Goal: Transaction & Acquisition: Purchase product/service

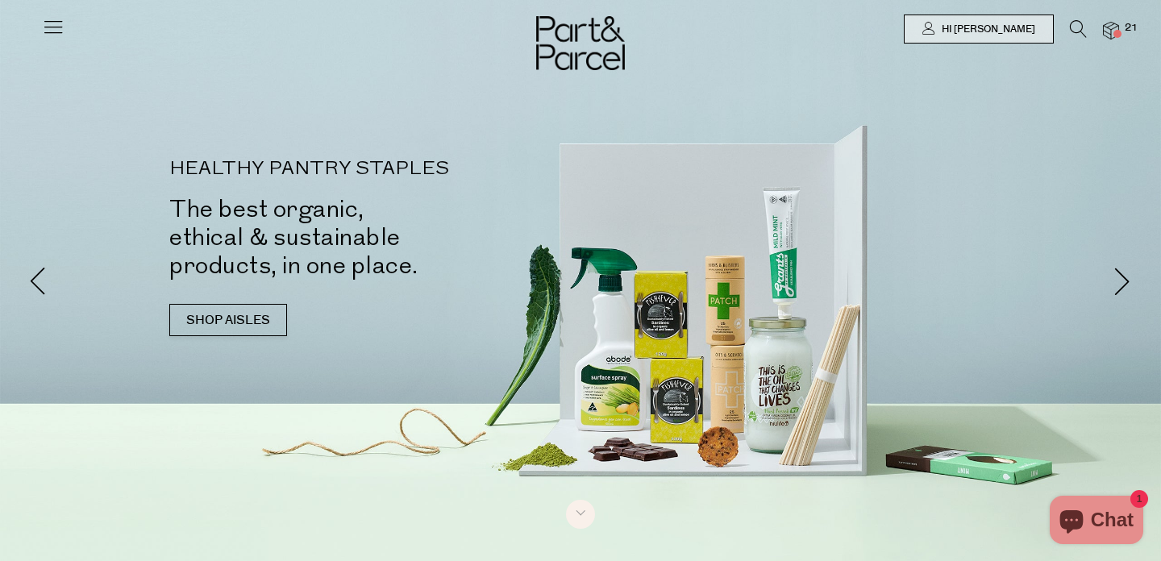
click at [1115, 25] on img at bounding box center [1111, 31] width 16 height 19
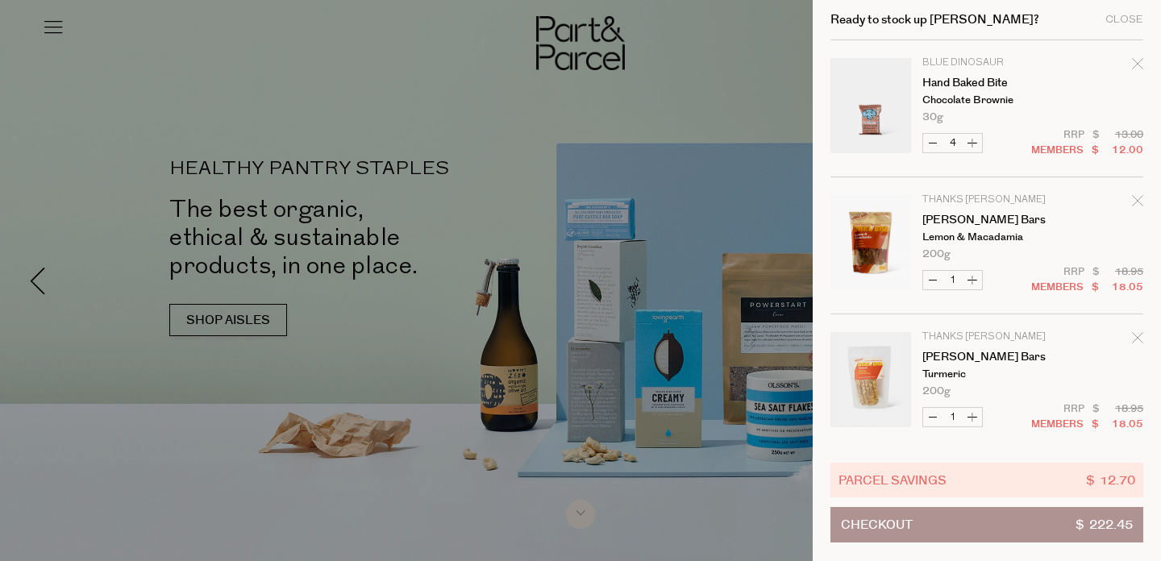
scroll to position [556, 0]
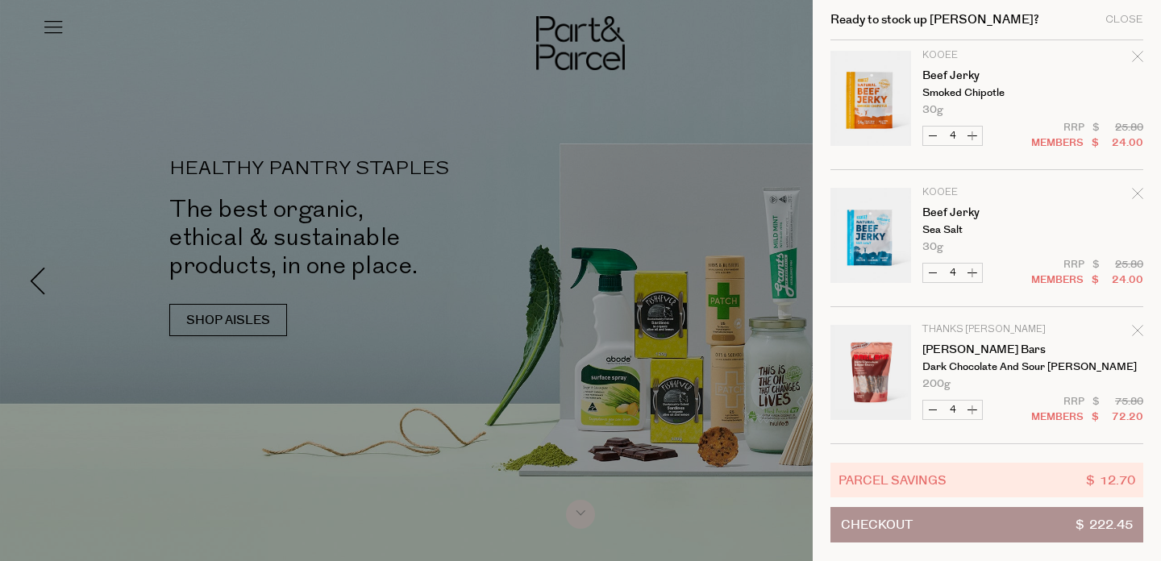
click at [521, 230] on div at bounding box center [580, 280] width 1161 height 561
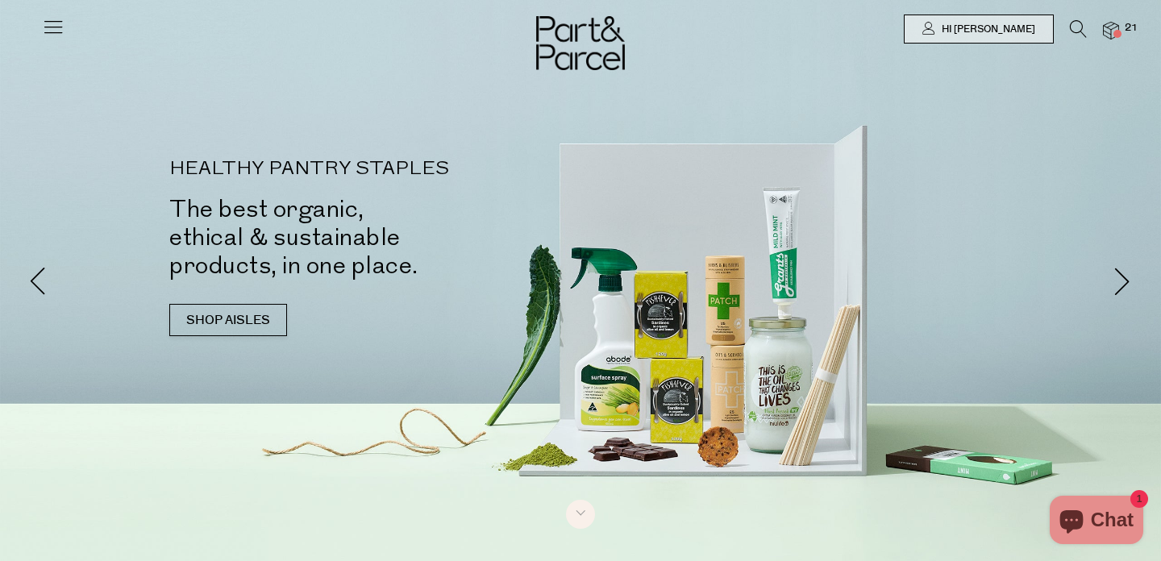
click at [52, 29] on icon at bounding box center [53, 26] width 23 height 23
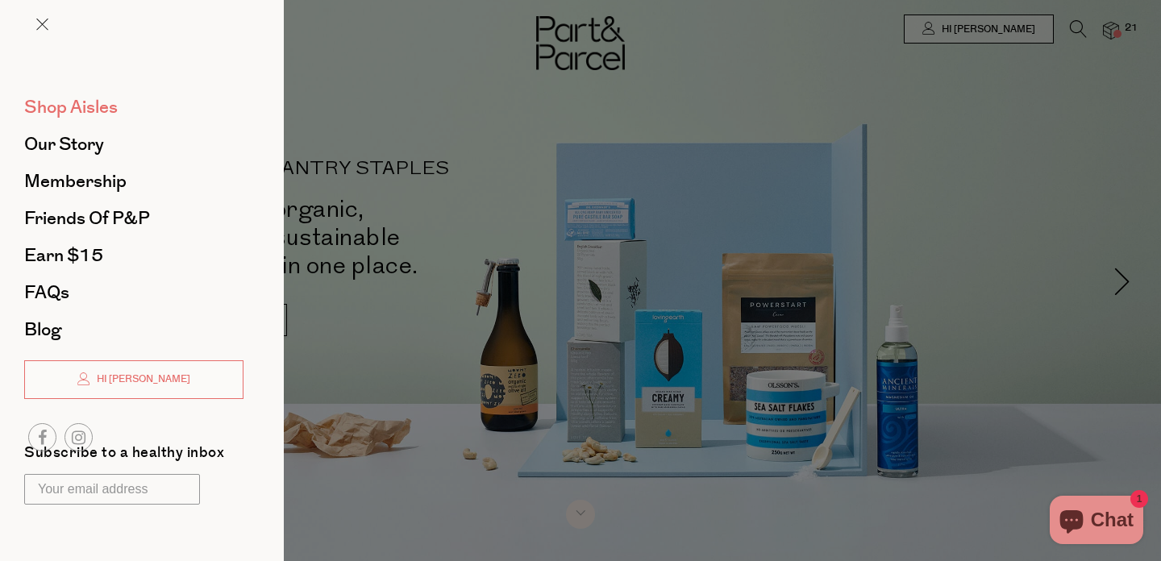
click at [102, 105] on span "Shop Aisles" at bounding box center [71, 107] width 94 height 26
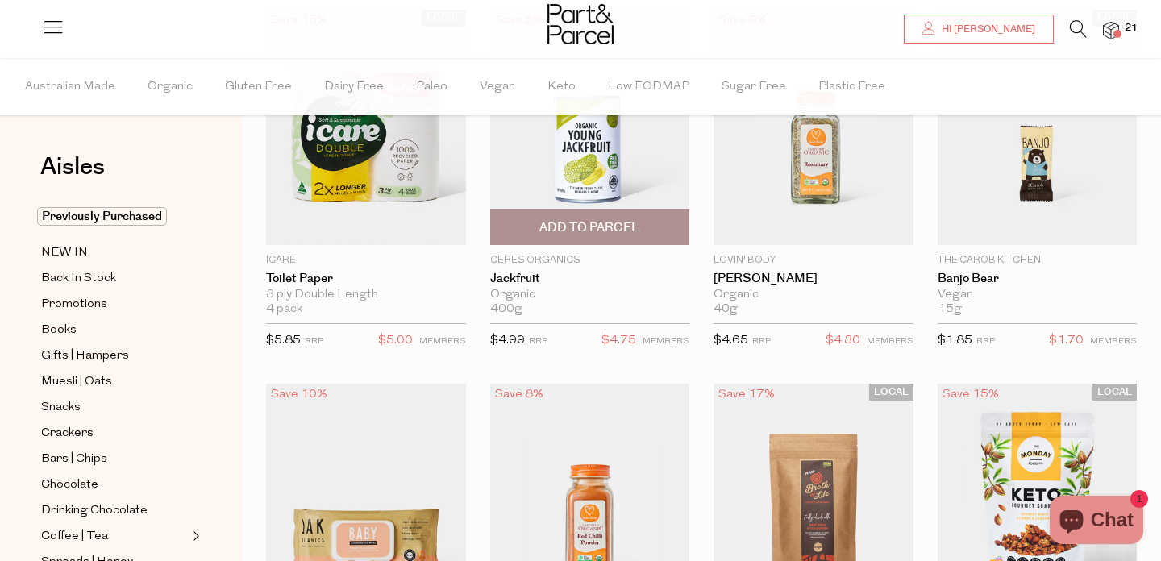
scroll to position [198, 0]
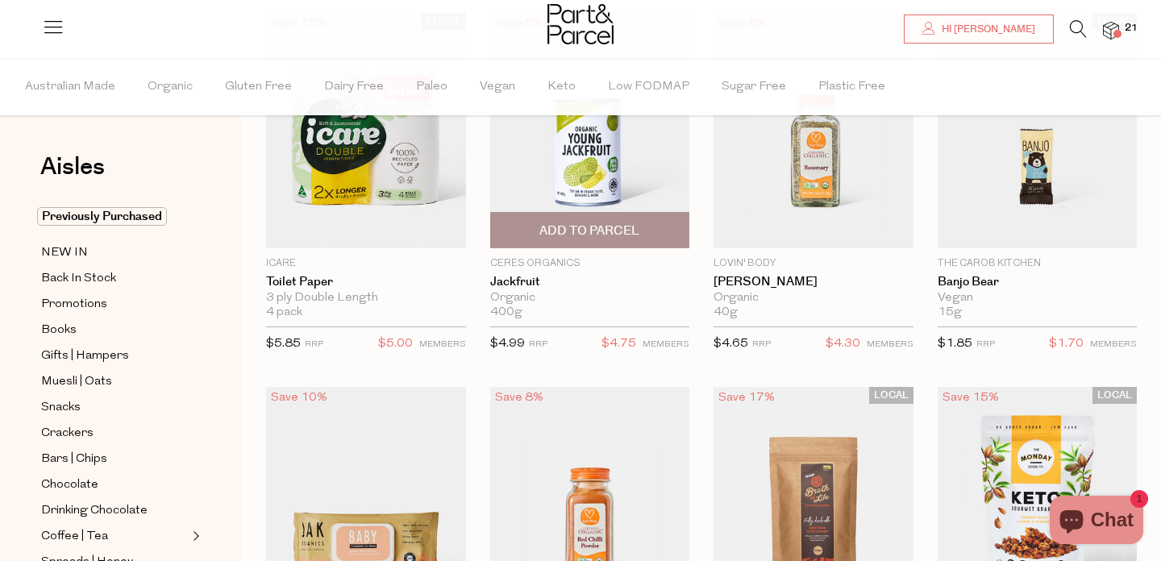
click at [577, 156] on img at bounding box center [590, 130] width 200 height 235
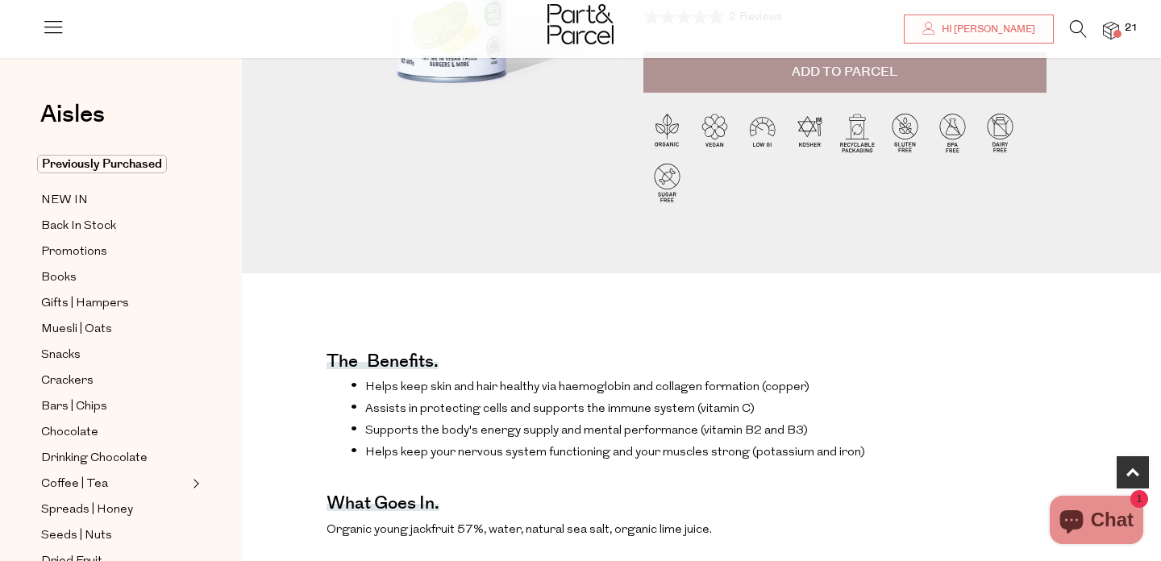
scroll to position [360, 0]
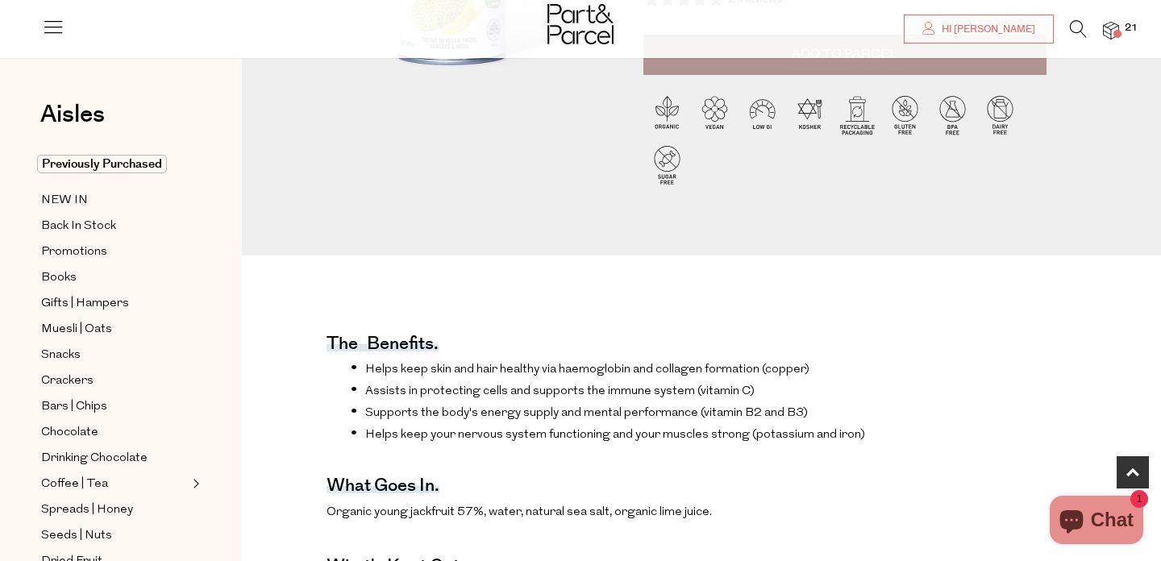
click at [635, 222] on div "Ceres Organics $4.99 RRP $4.75 Members Available: In Stock Jackfruit Organic 40…" at bounding box center [701, 1] width 847 height 510
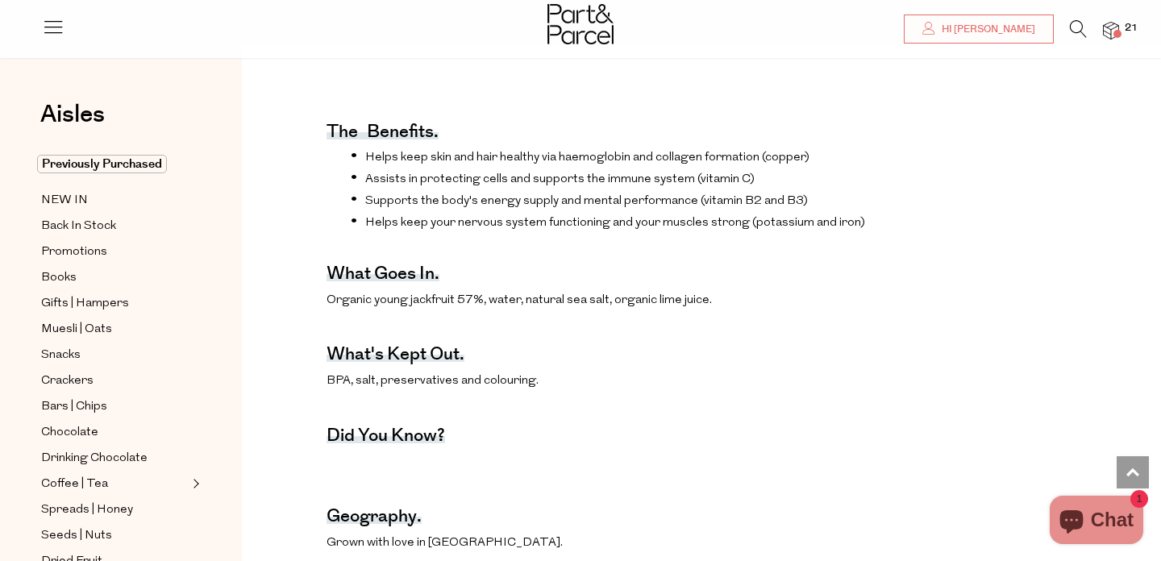
scroll to position [0, 0]
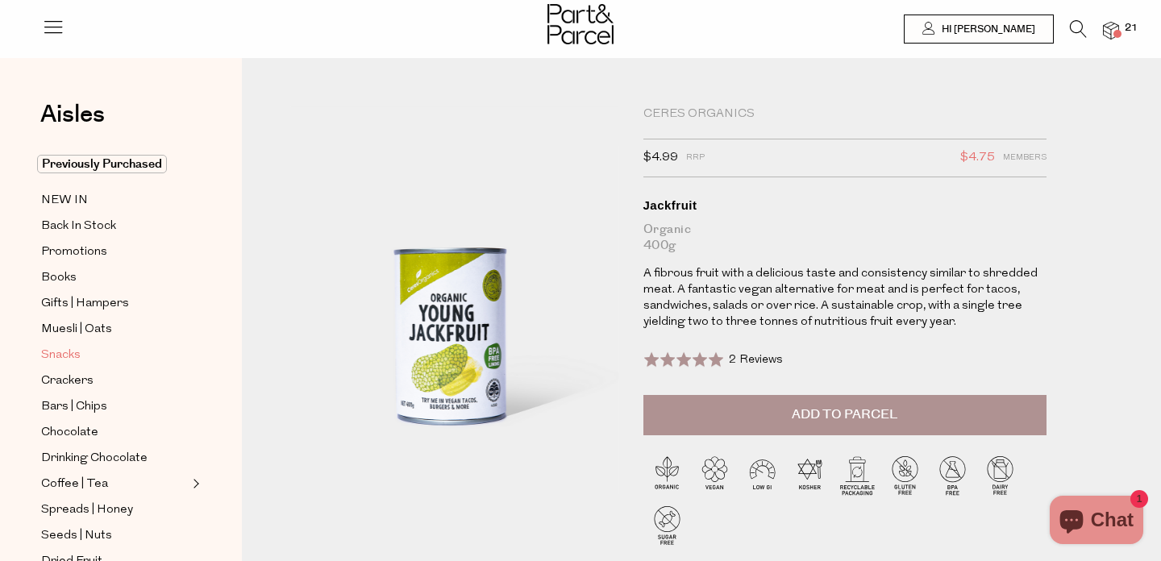
click at [80, 352] on span "Snacks" at bounding box center [61, 355] width 40 height 19
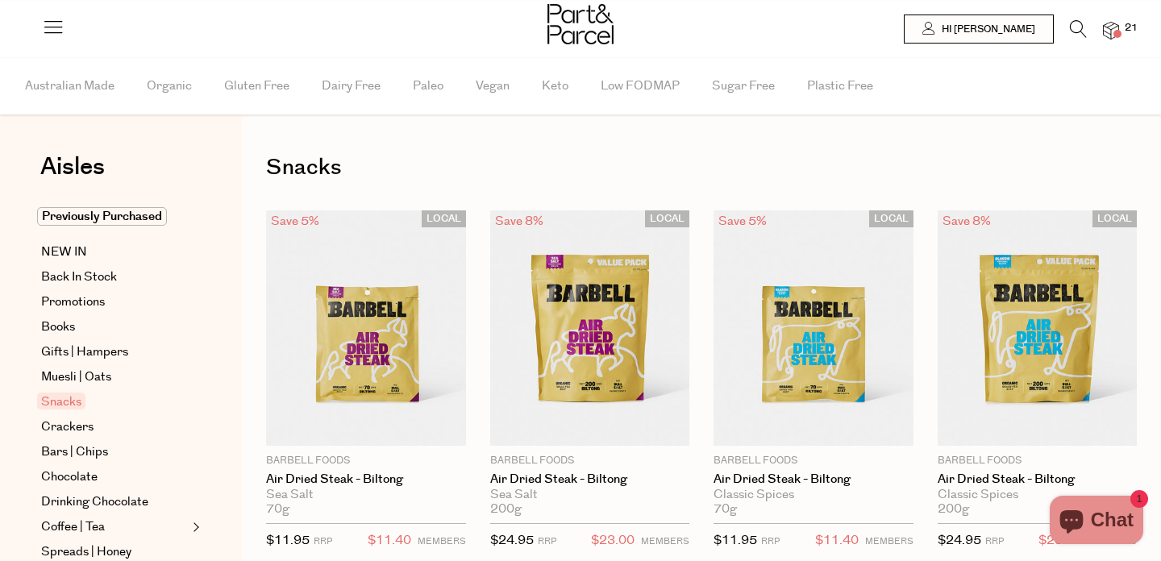
type input "4"
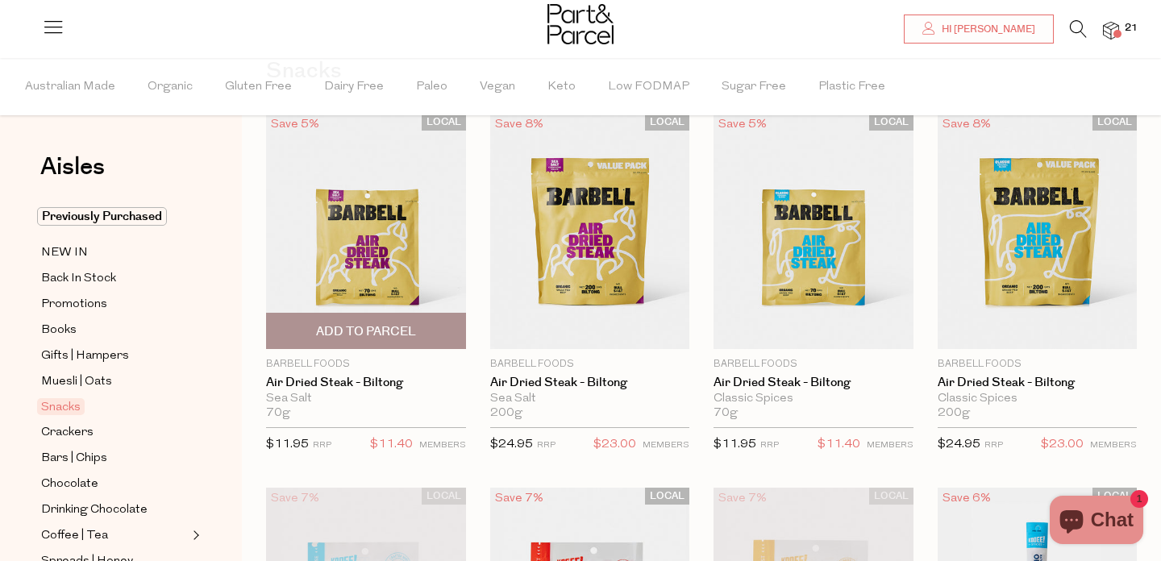
scroll to position [98, 0]
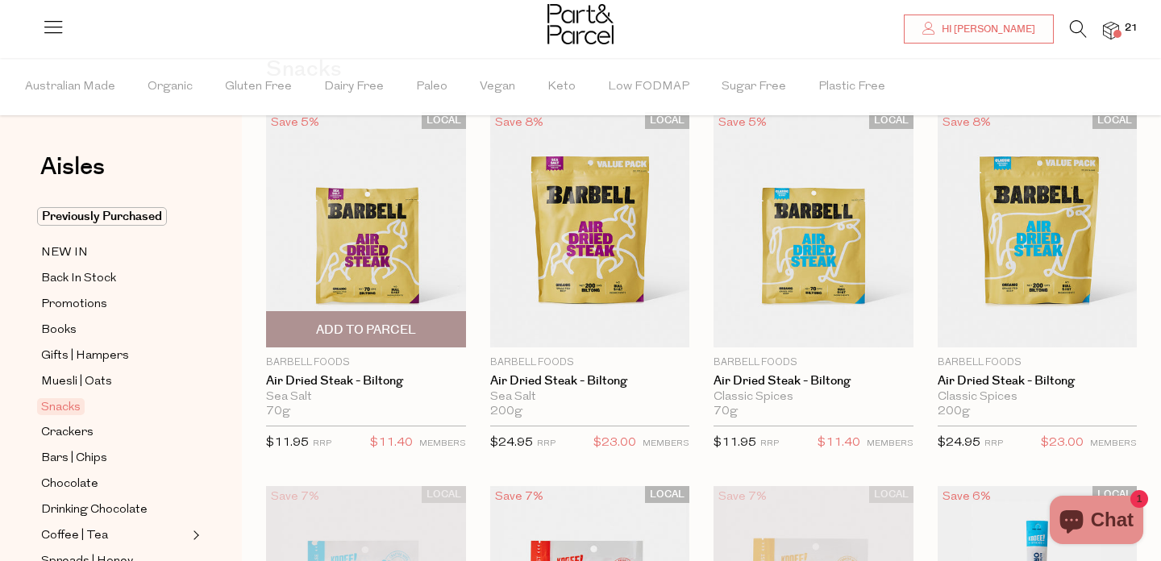
click at [311, 309] on img at bounding box center [366, 229] width 200 height 235
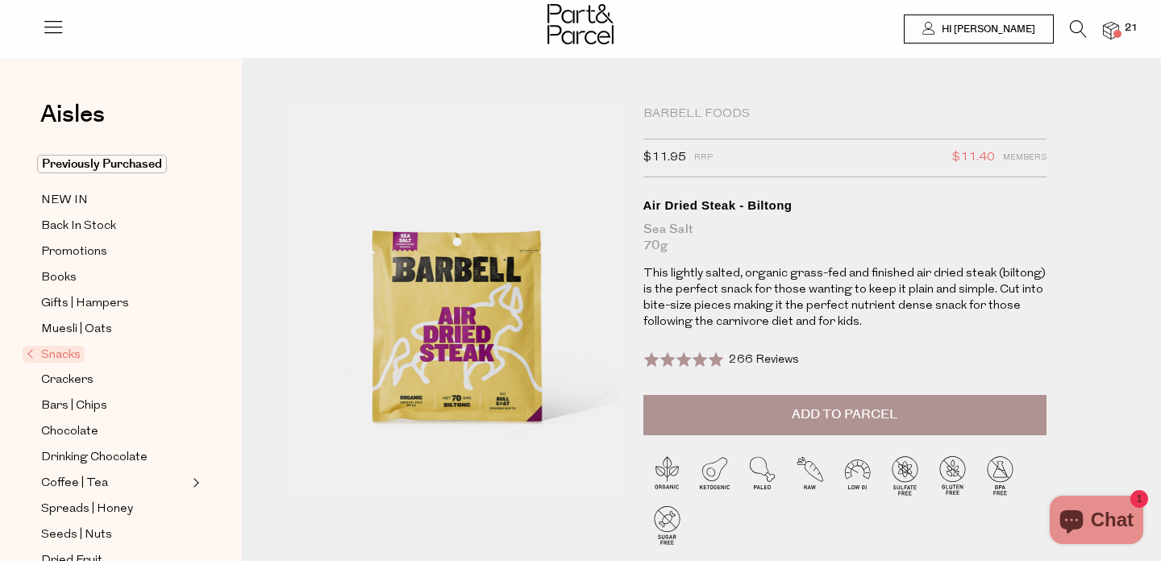
scroll to position [2, 0]
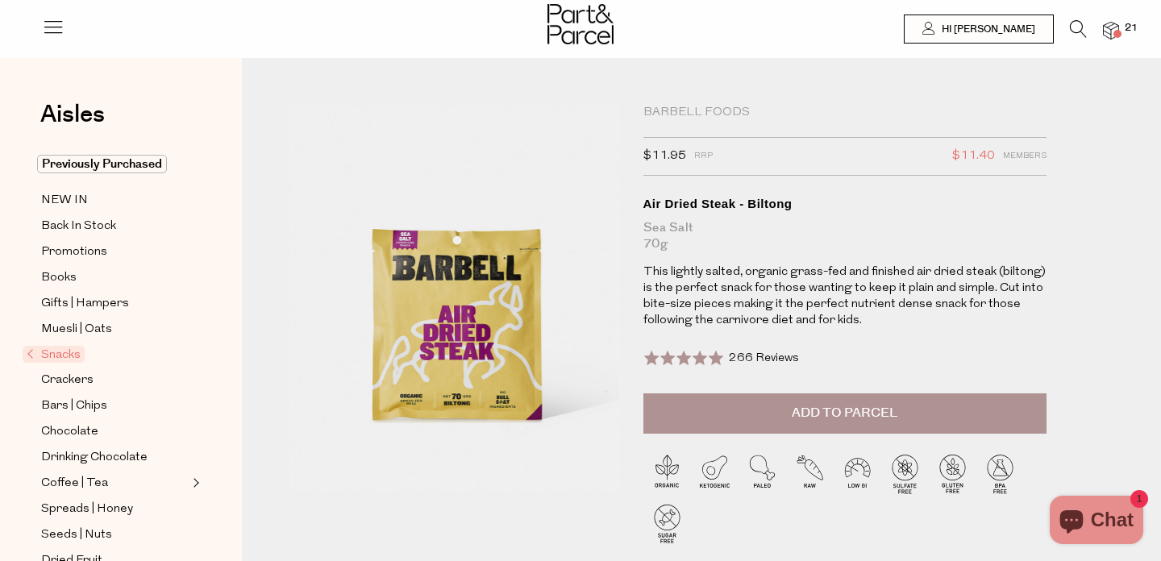
click at [1108, 30] on img at bounding box center [1111, 31] width 16 height 19
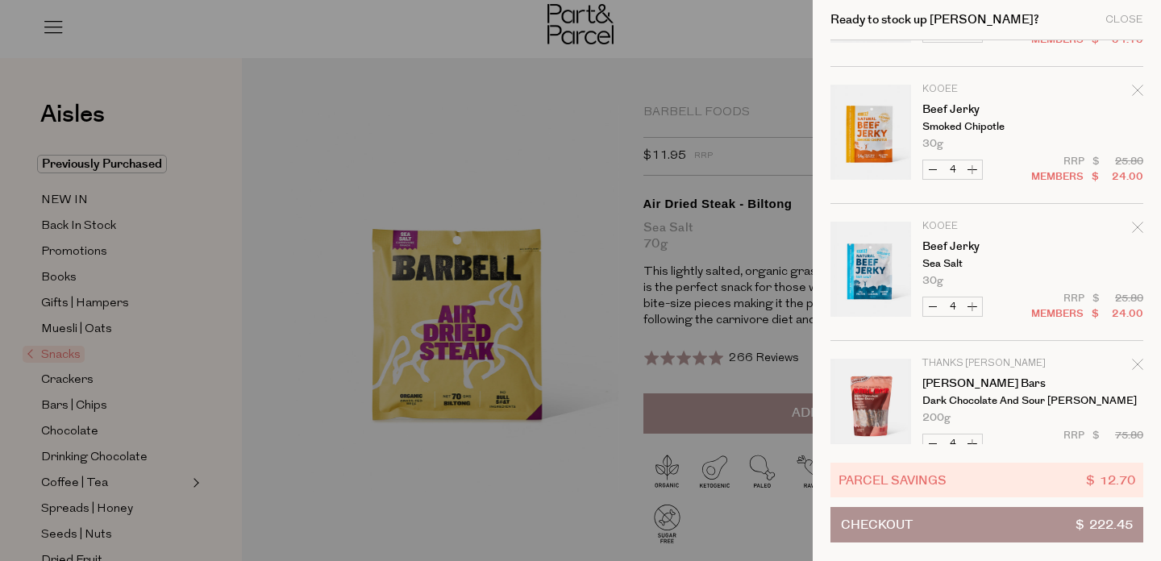
scroll to position [522, 0]
click at [973, 165] on button "Increase Beef Jerky" at bounding box center [972, 169] width 19 height 19
type input "5"
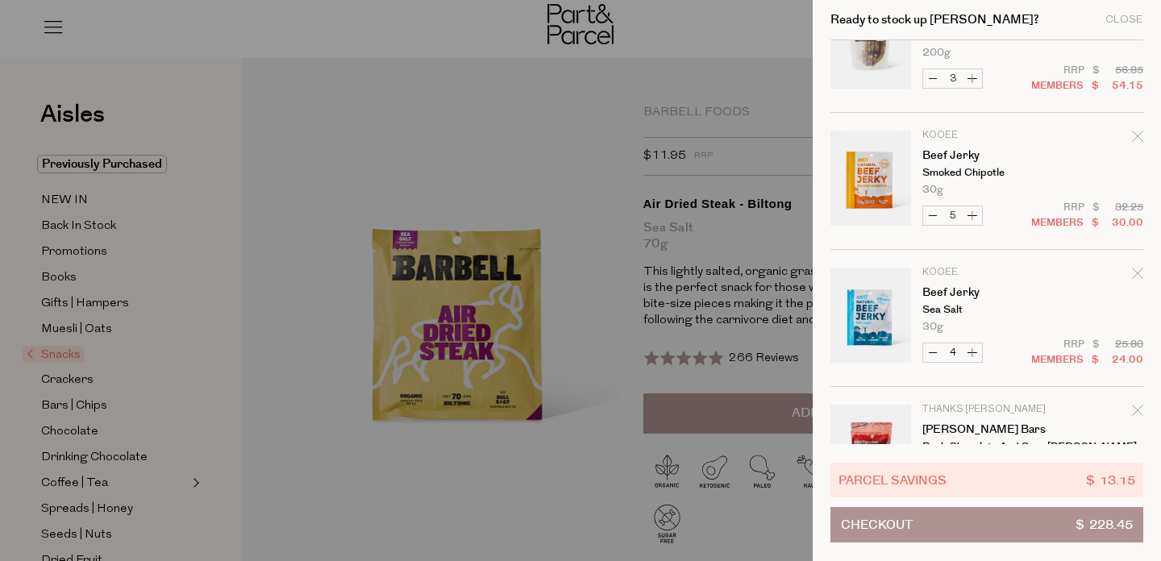
scroll to position [485, 0]
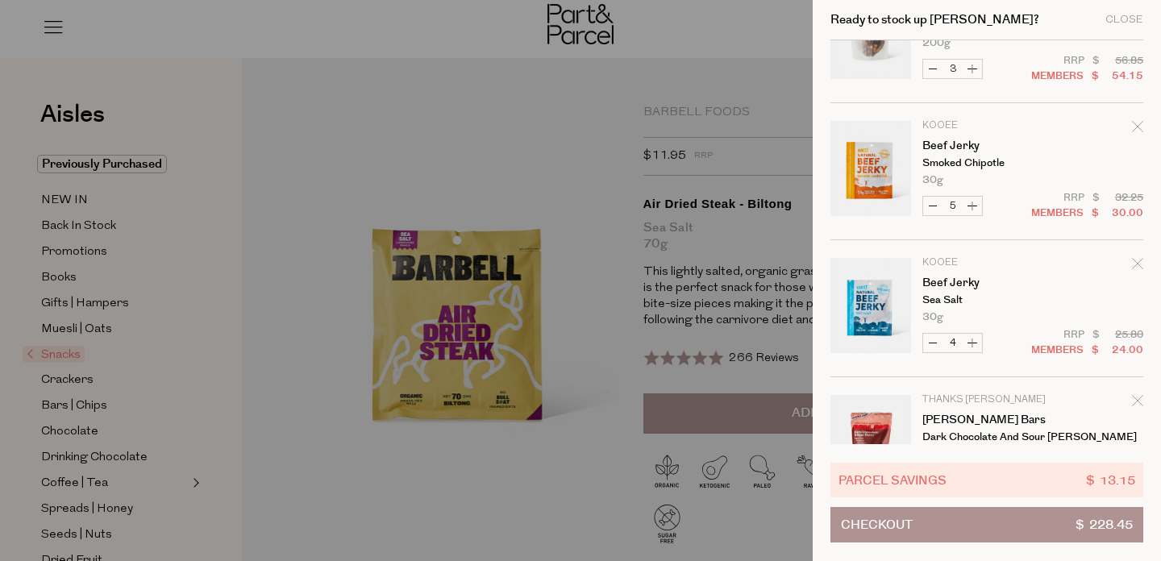
click at [972, 206] on button "Increase Beef Jerky" at bounding box center [972, 206] width 19 height 19
type input "6"
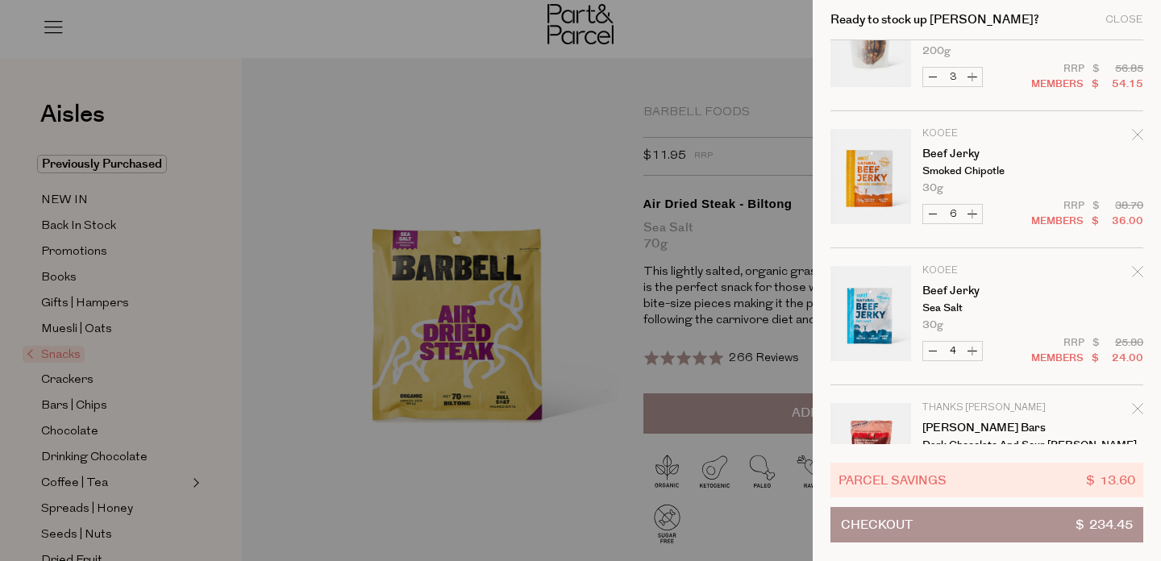
scroll to position [511, 0]
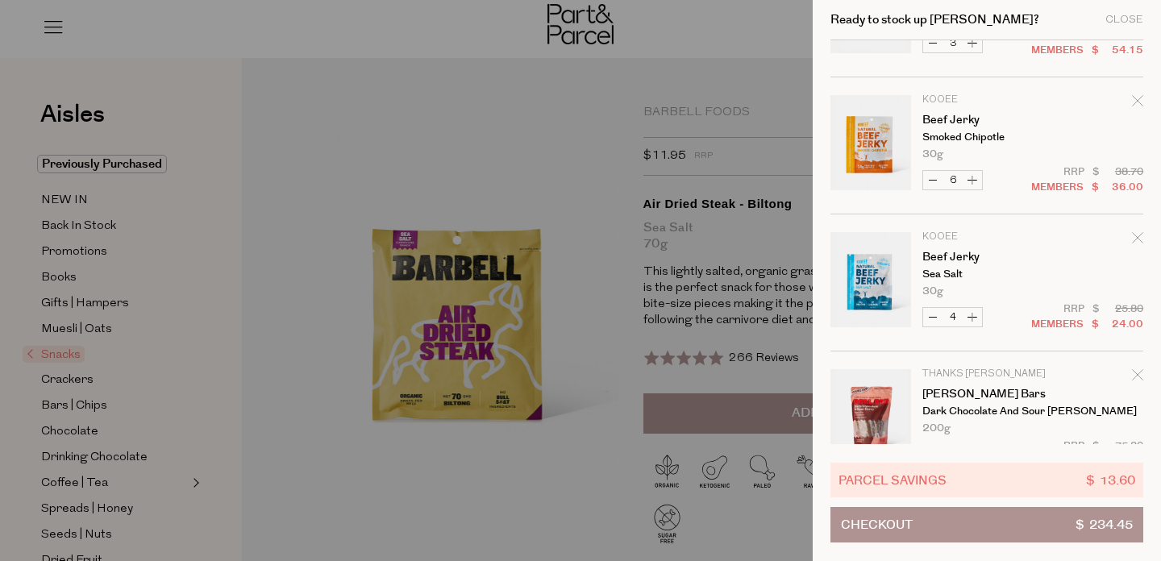
click at [930, 319] on button "Decrease Beef Jerky" at bounding box center [932, 317] width 19 height 19
type input "3"
click at [930, 319] on form "Image Product Total Qty Blue Dinosaur Hand Baked Bite Chocolate Brownie 30g Onl…" at bounding box center [986, 9] width 313 height 960
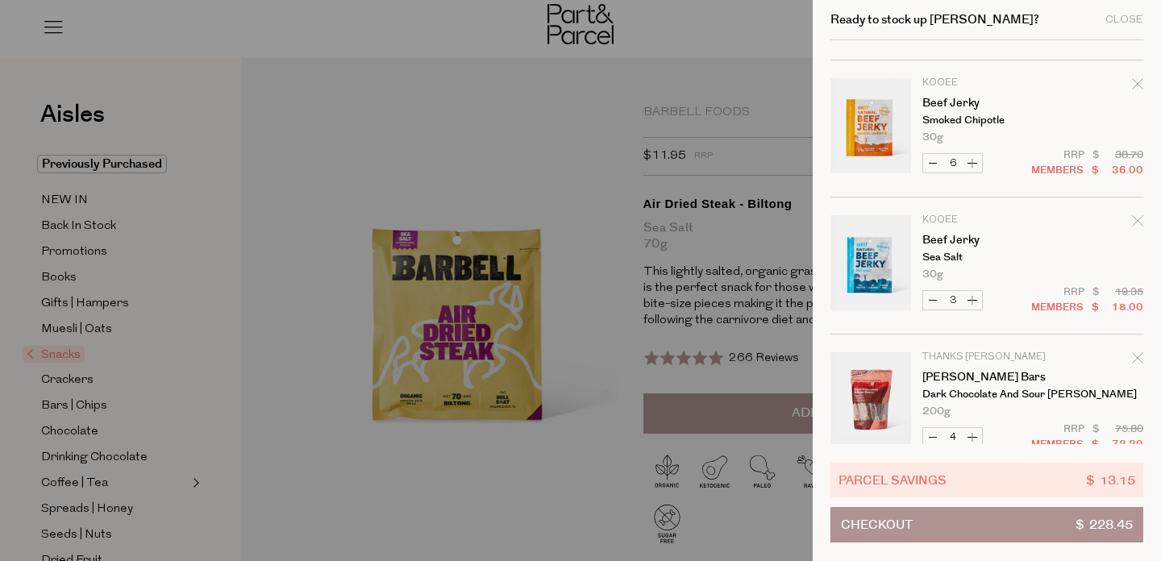
click at [935, 297] on button "Decrease Beef Jerky" at bounding box center [932, 300] width 19 height 19
type input "2"
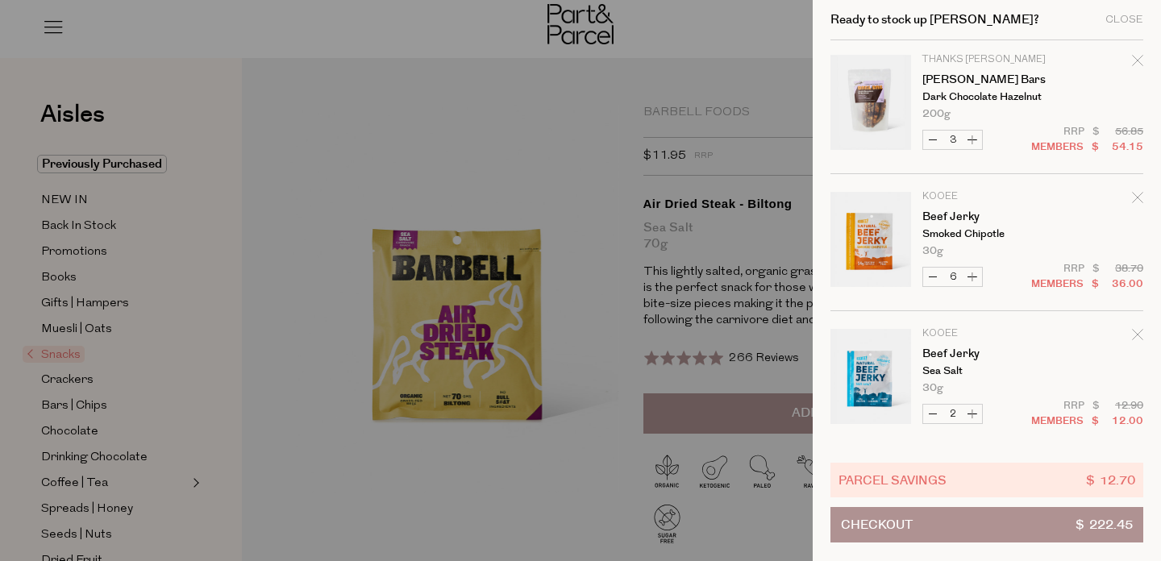
scroll to position [486, 0]
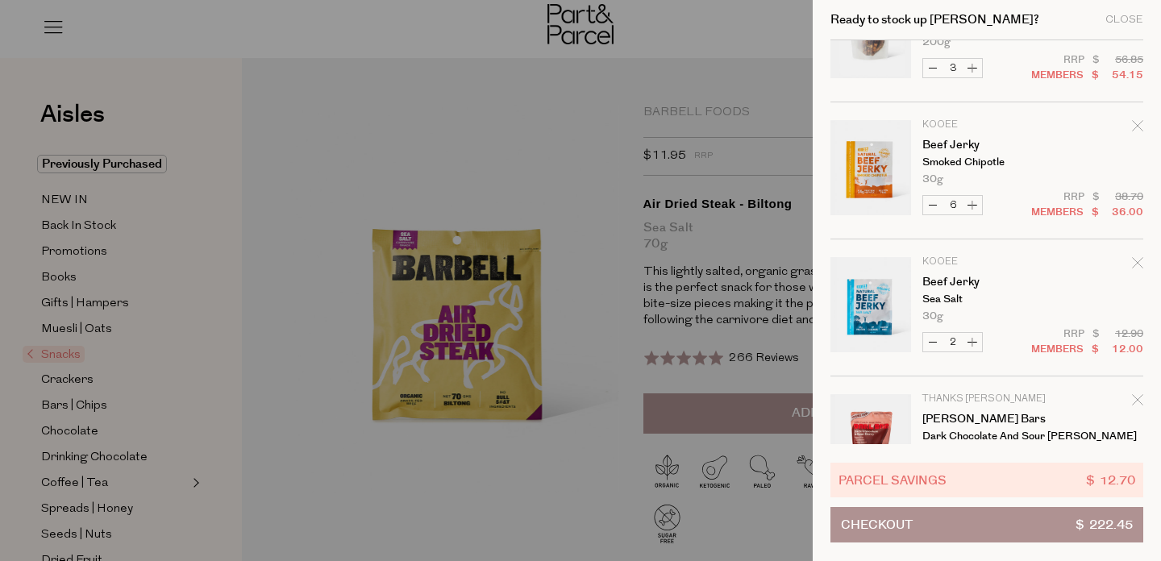
click at [934, 339] on button "Decrease Beef Jerky" at bounding box center [932, 342] width 19 height 19
type input "1"
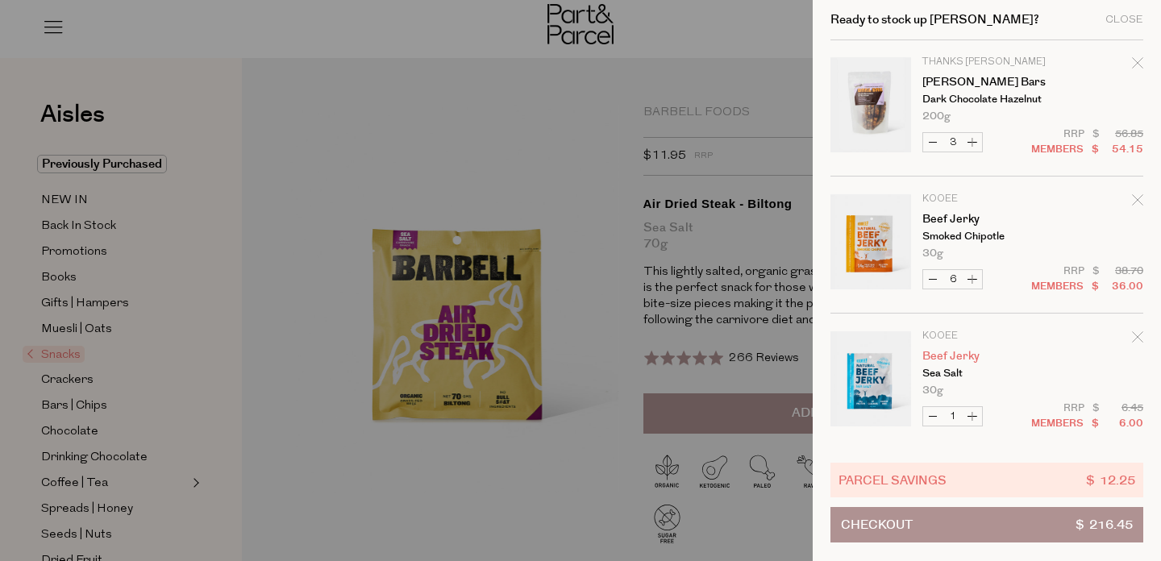
scroll to position [413, 0]
click at [935, 414] on button "Decrease Beef Jerky" at bounding box center [932, 415] width 19 height 19
type input "0"
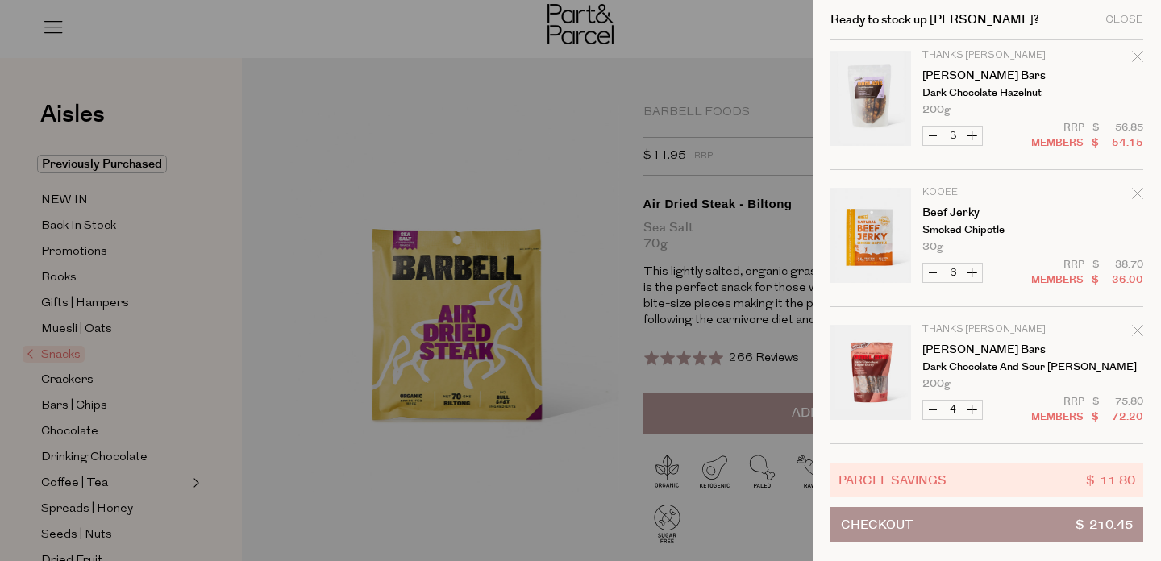
scroll to position [418, 0]
click at [969, 271] on button "Increase Beef Jerky" at bounding box center [972, 273] width 19 height 19
type input "7"
click at [969, 271] on form "Image Product Total Qty Blue Dinosaur Hand Baked Bite Chocolate Brownie 30g Onl…" at bounding box center [986, 34] width 313 height 822
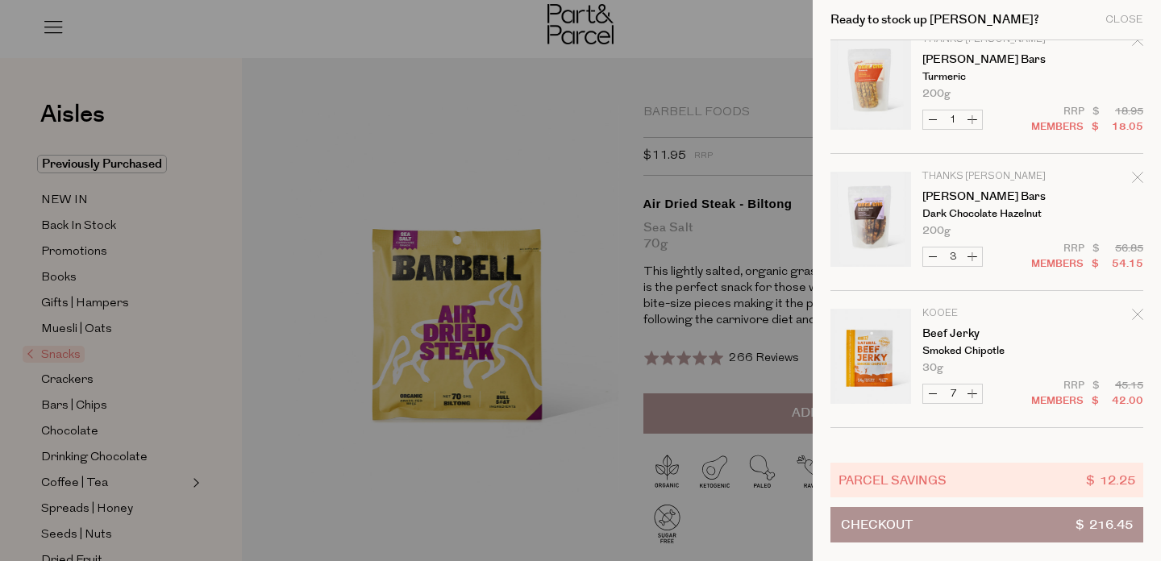
scroll to position [298, 0]
click at [972, 393] on button "Increase Beef Jerky" at bounding box center [972, 393] width 19 height 19
type input "8"
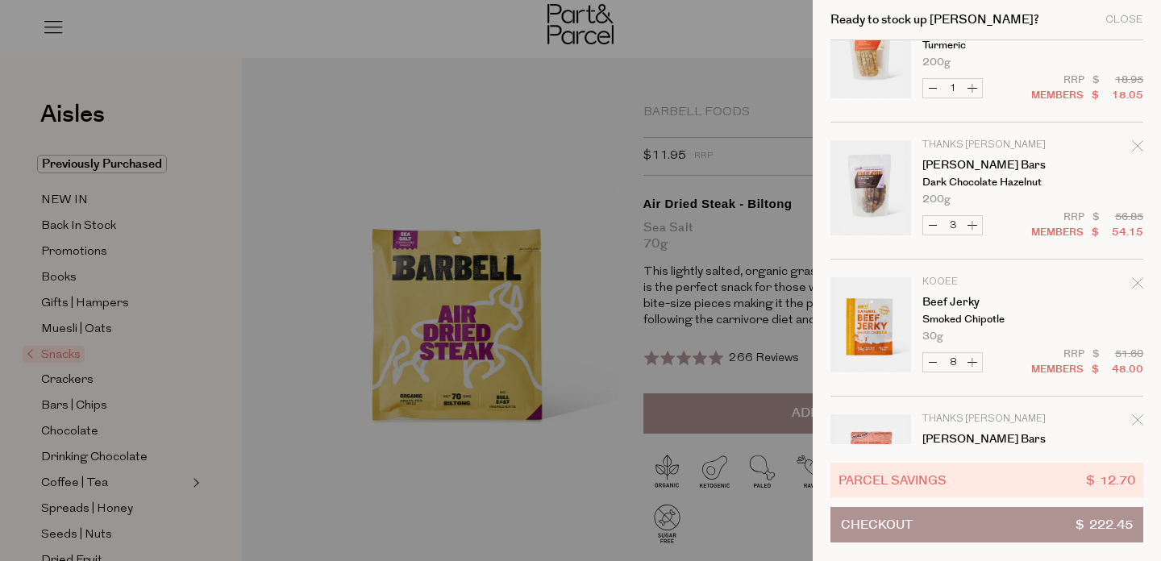
scroll to position [334, 0]
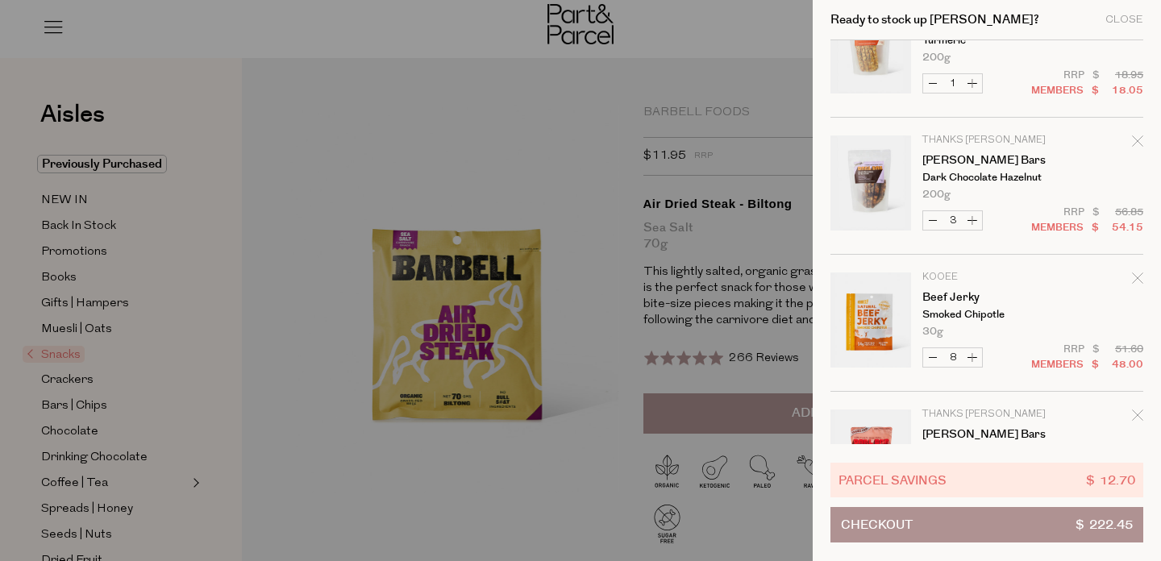
click at [973, 356] on button "Increase Beef Jerky" at bounding box center [972, 357] width 19 height 19
type input "9"
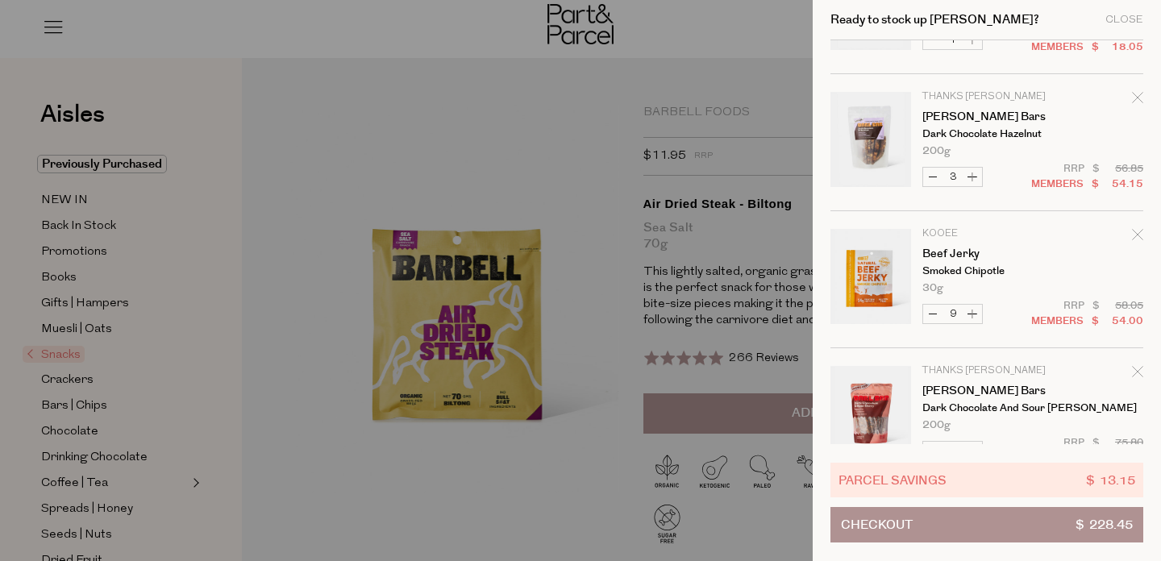
scroll to position [364, 0]
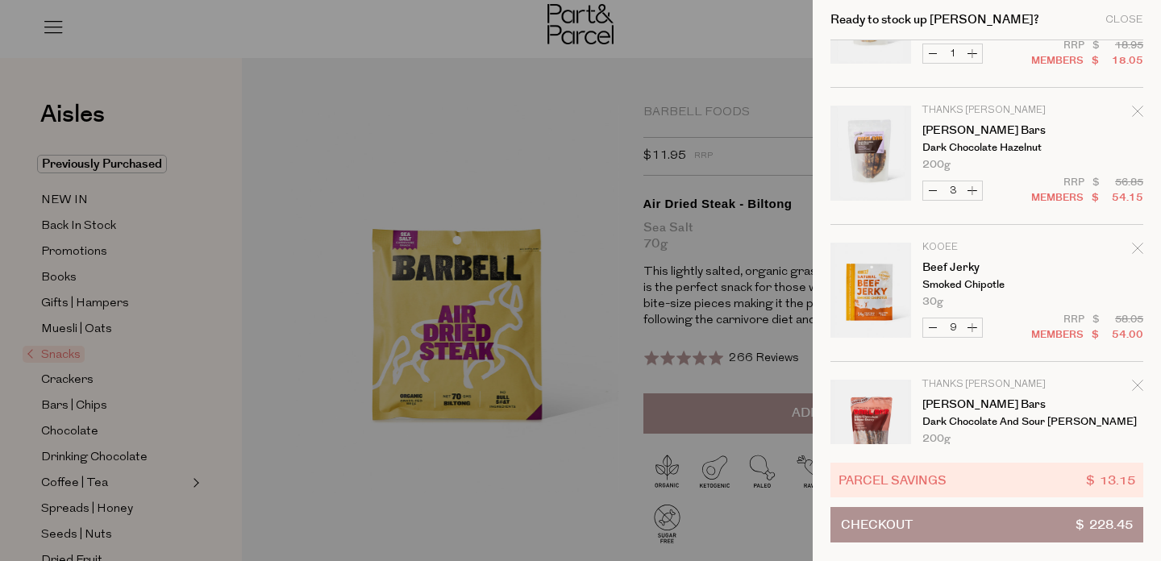
click at [973, 325] on button "Increase Beef Jerky" at bounding box center [972, 327] width 19 height 19
type input "10"
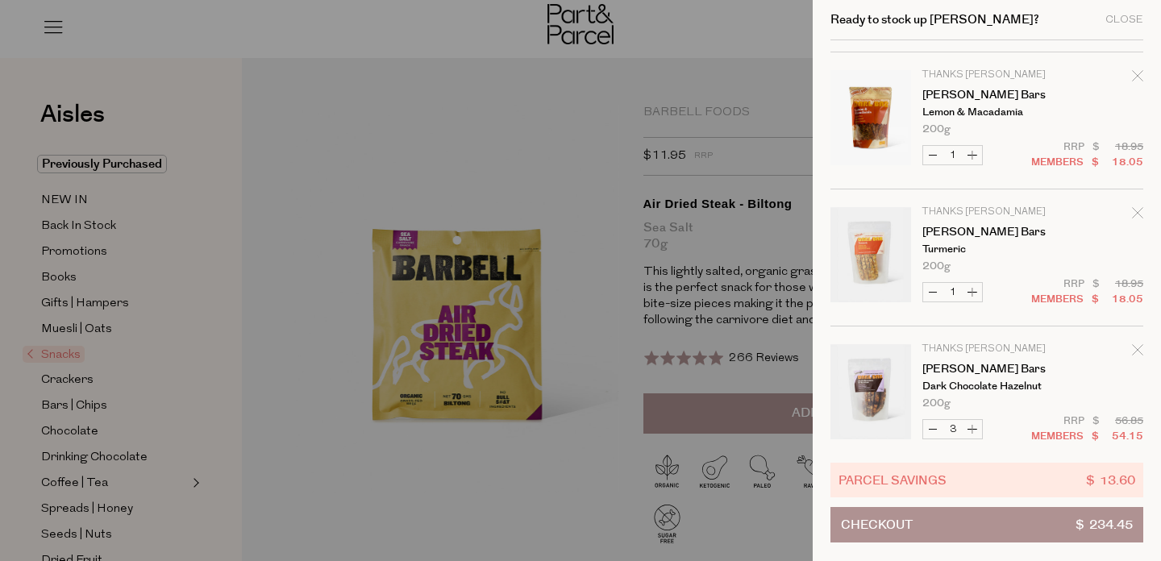
scroll to position [123, 0]
click at [272, 403] on div at bounding box center [580, 280] width 1161 height 561
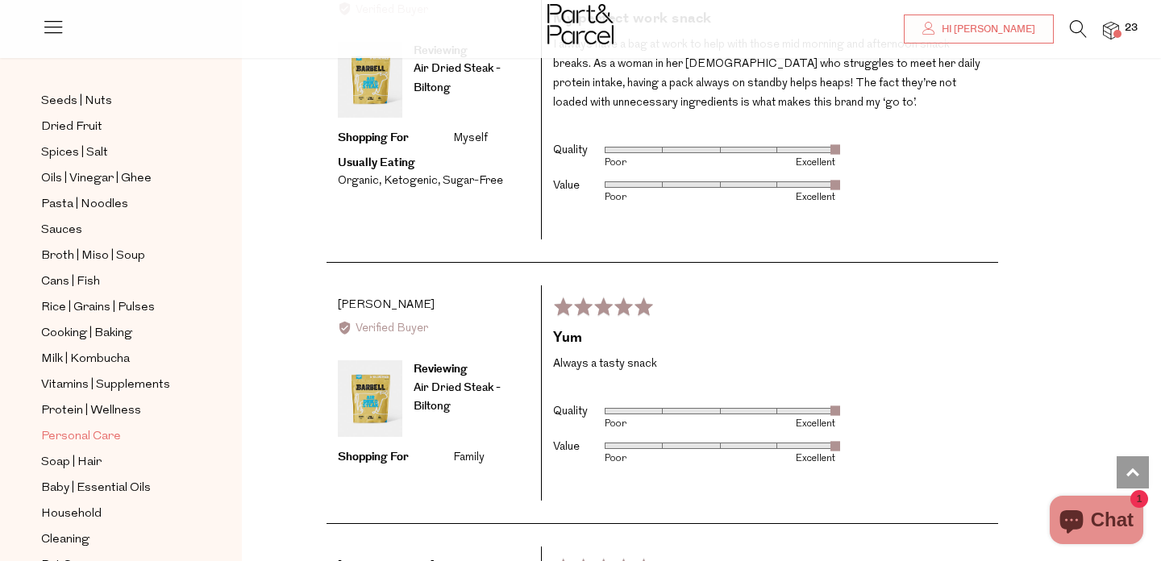
scroll to position [0, 0]
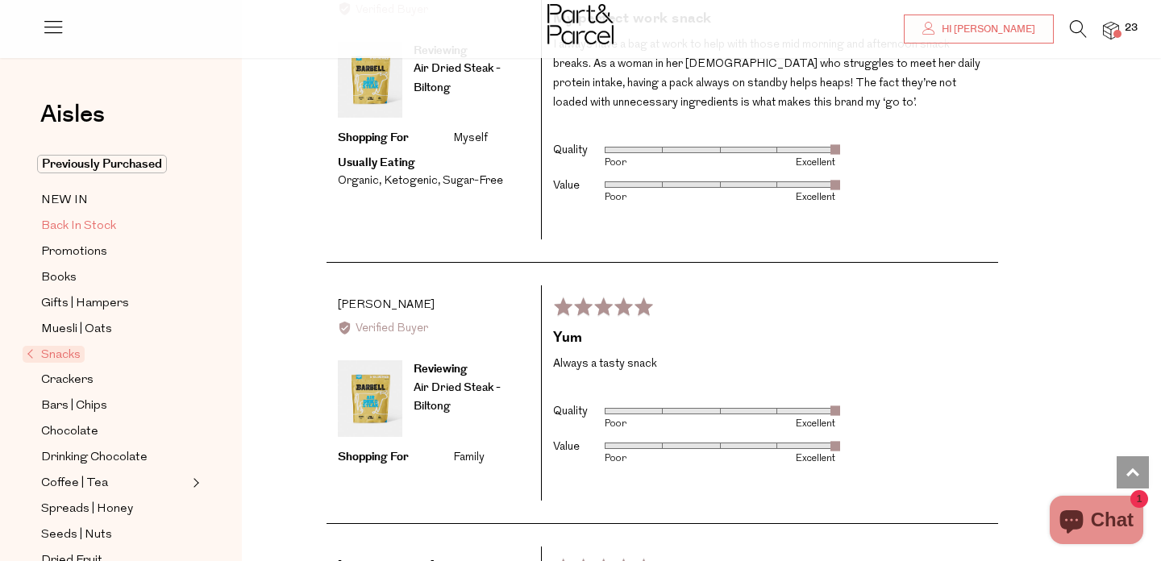
click at [94, 231] on span "Back In Stock" at bounding box center [78, 226] width 75 height 19
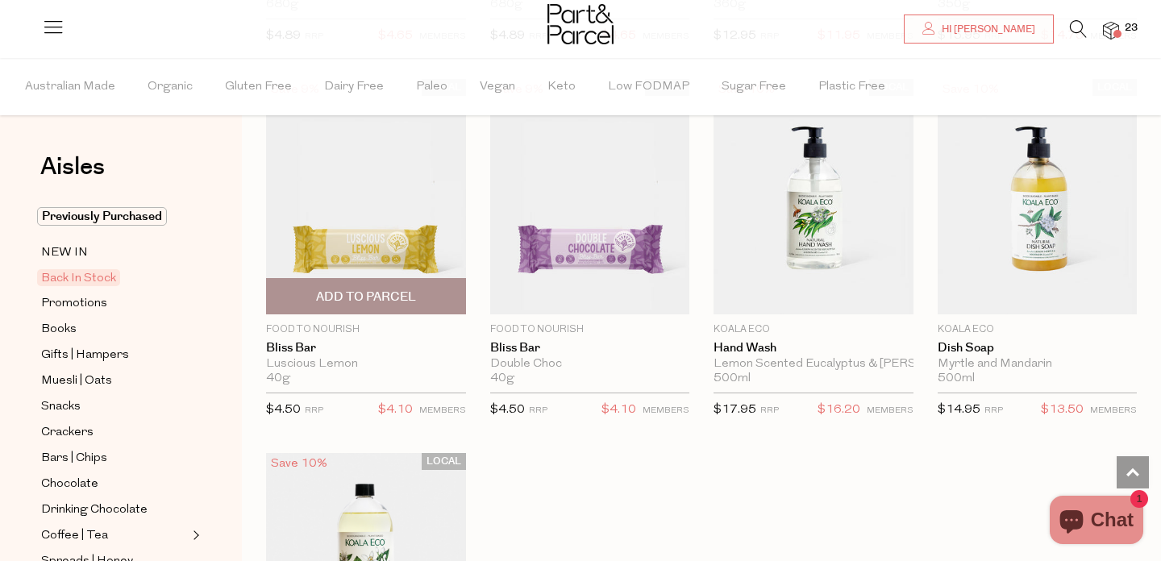
scroll to position [505, 0]
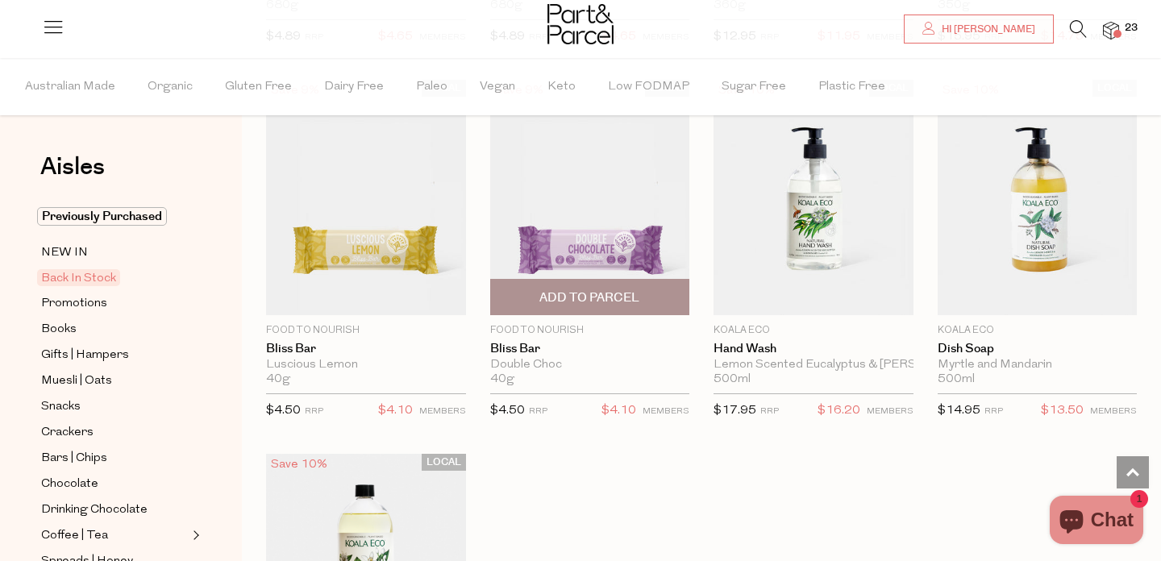
click at [594, 236] on img at bounding box center [590, 197] width 200 height 235
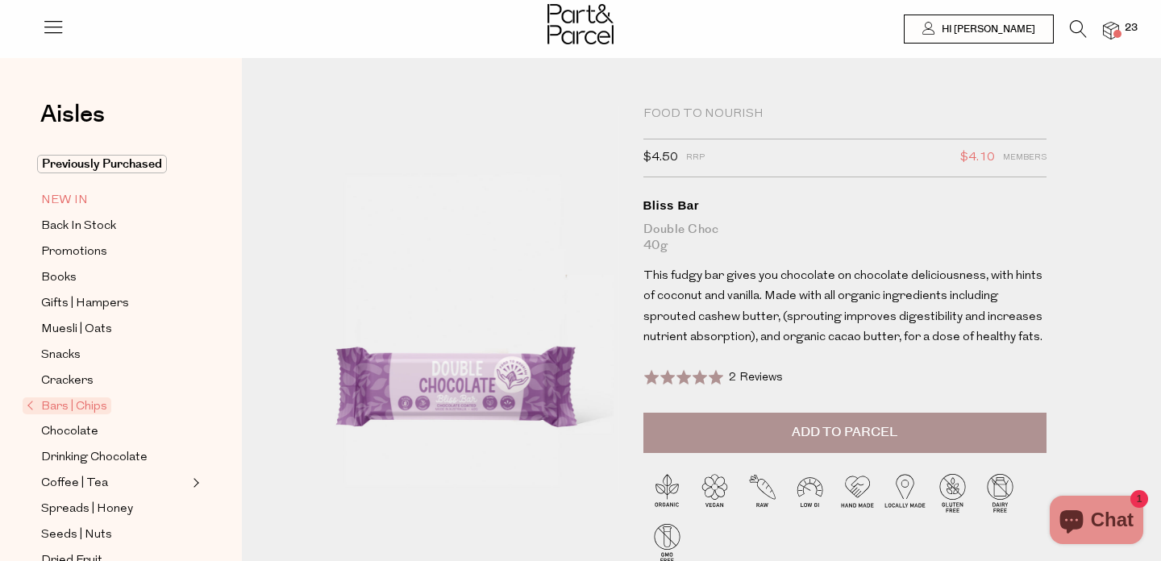
click at [83, 200] on span "NEW IN" at bounding box center [64, 200] width 47 height 19
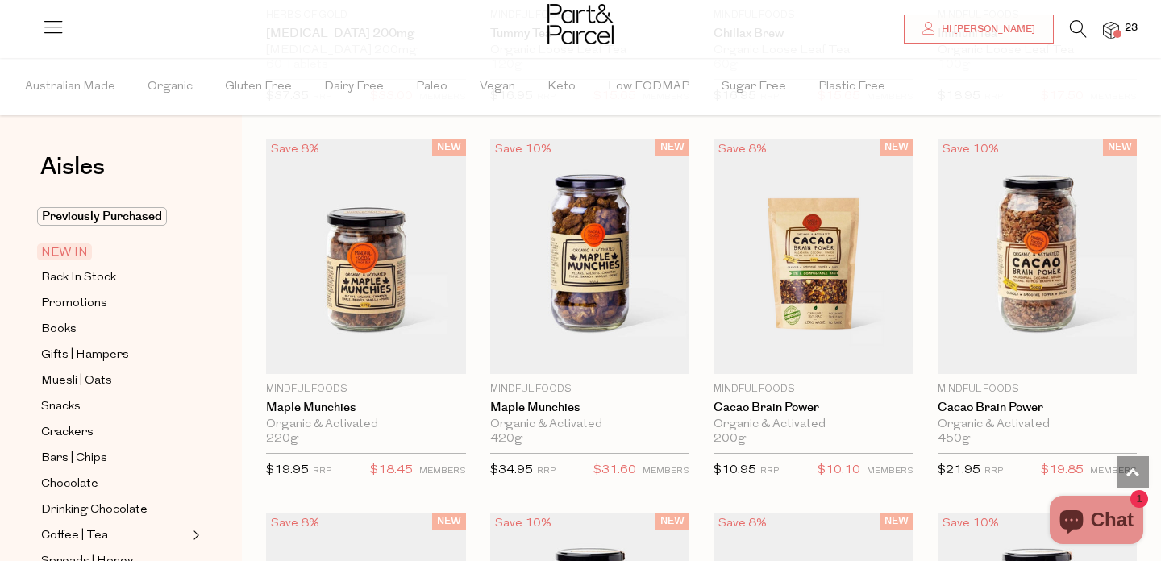
scroll to position [1214, 0]
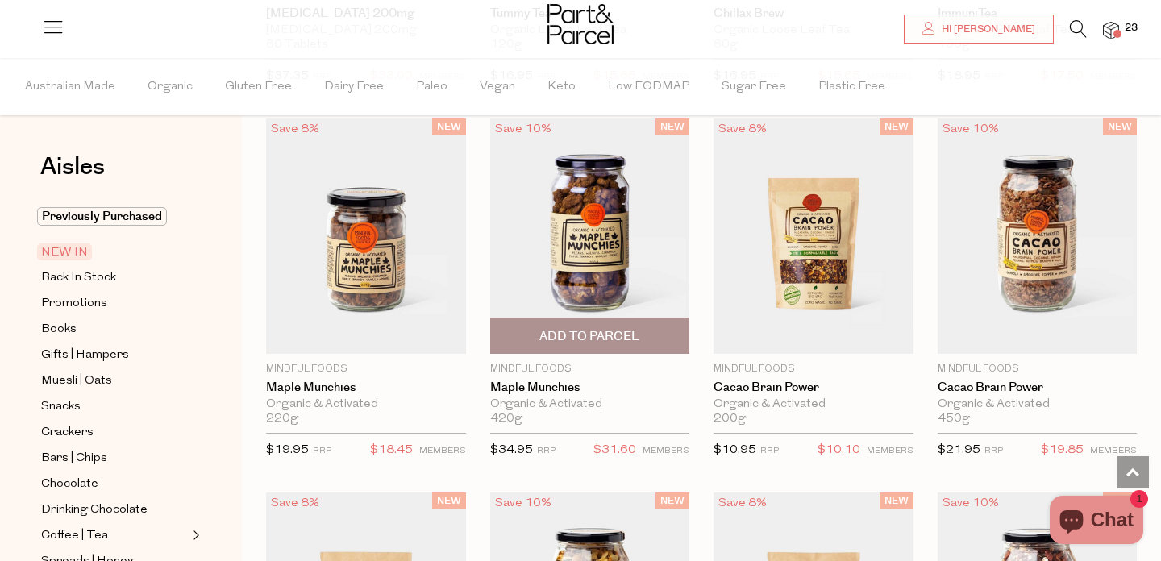
click at [602, 245] on img at bounding box center [590, 236] width 200 height 235
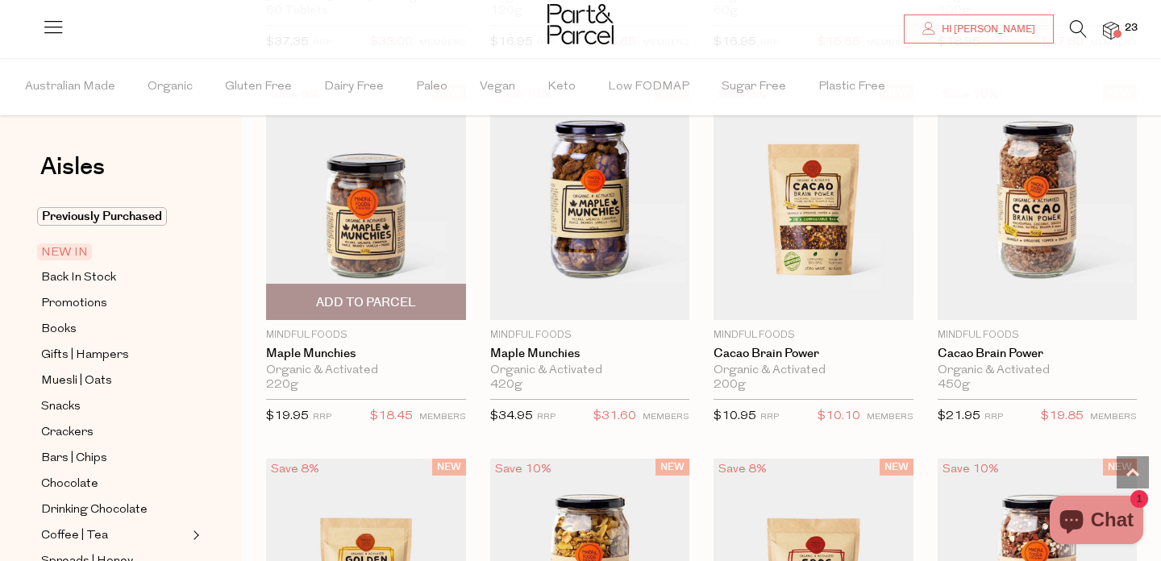
scroll to position [1247, 0]
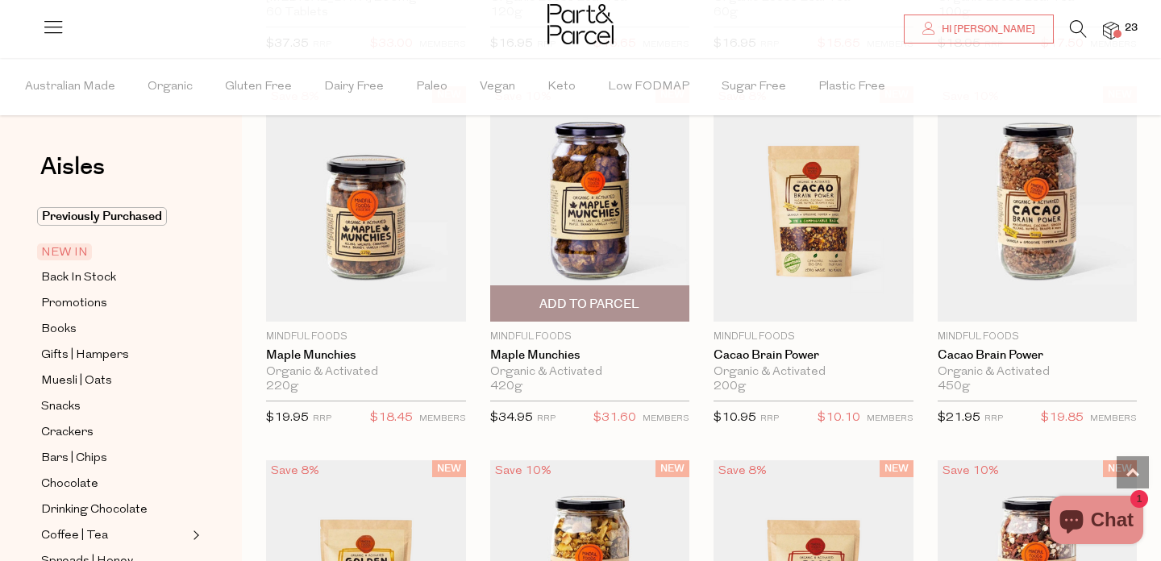
click at [629, 306] on span "Add To Parcel" at bounding box center [589, 304] width 100 height 17
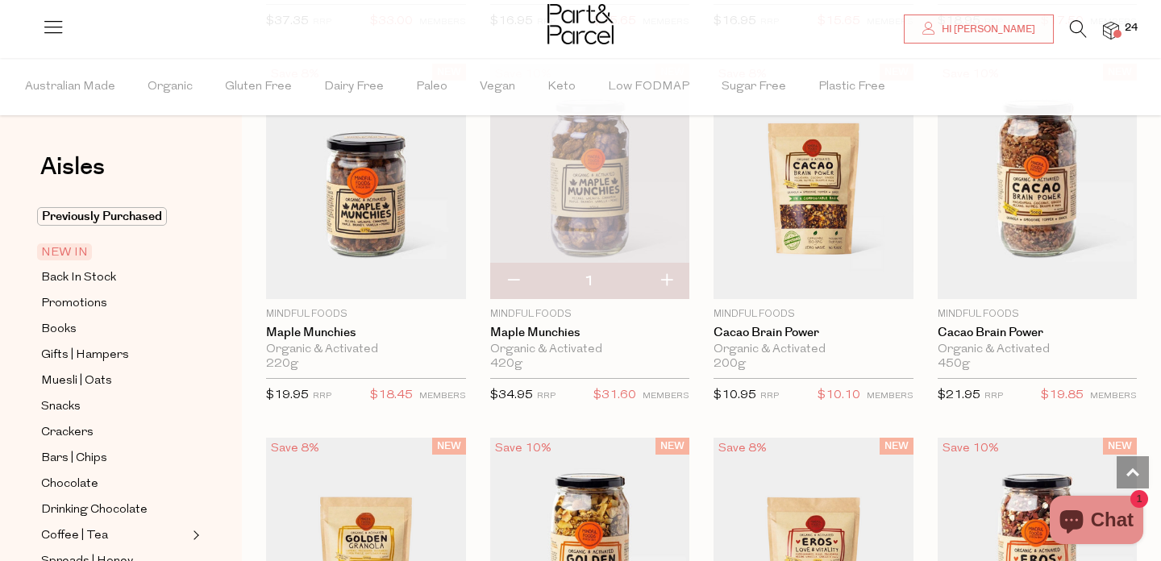
scroll to position [1274, 0]
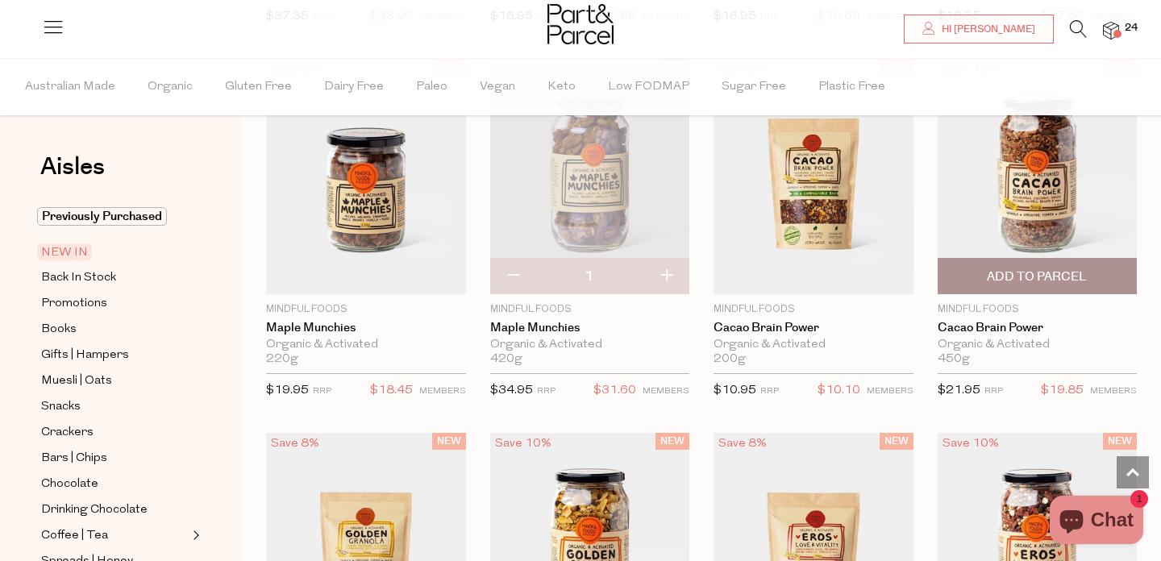
click at [1045, 216] on img at bounding box center [1038, 176] width 200 height 235
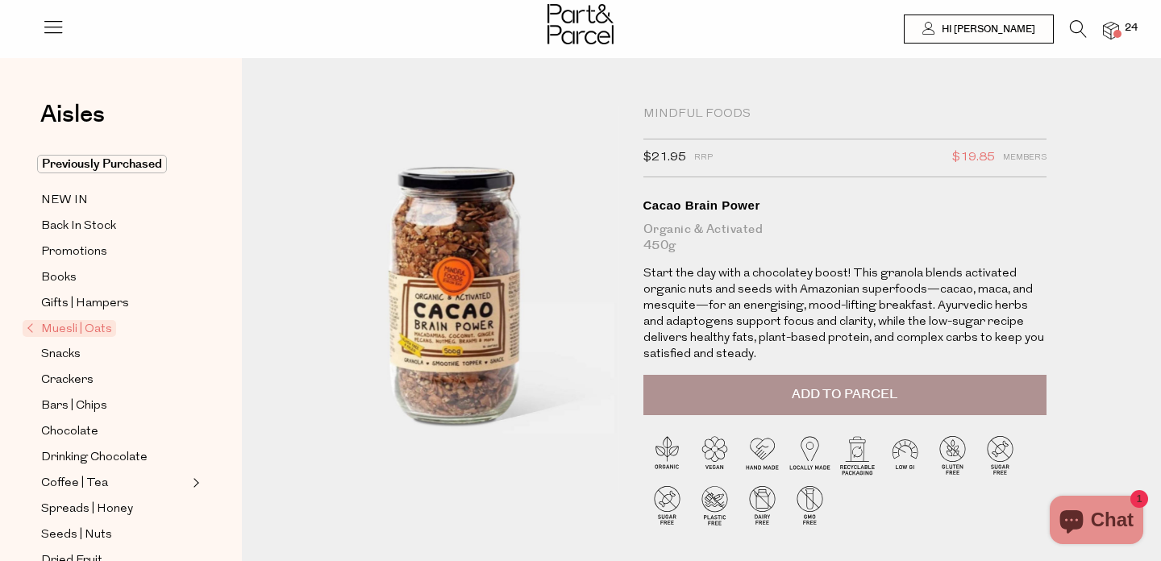
click at [878, 401] on span "Add to Parcel" at bounding box center [845, 394] width 106 height 19
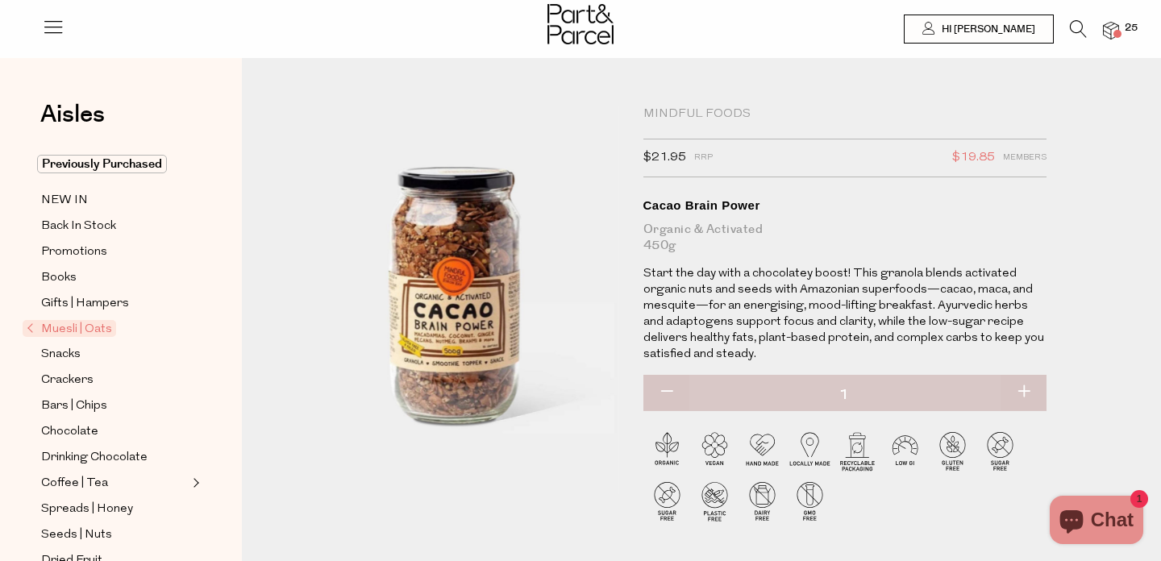
click at [1114, 34] on span at bounding box center [1118, 34] width 8 height 8
